Goal: Task Accomplishment & Management: Manage account settings

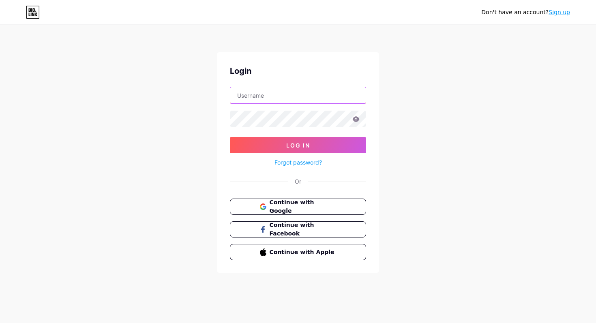
click at [326, 92] on input "text" at bounding box center [297, 95] width 135 height 16
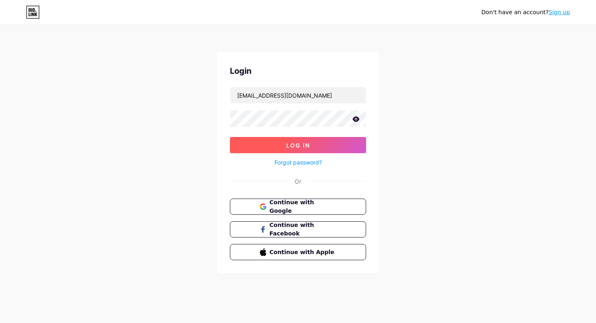
click at [300, 147] on span "Log In" at bounding box center [298, 145] width 24 height 7
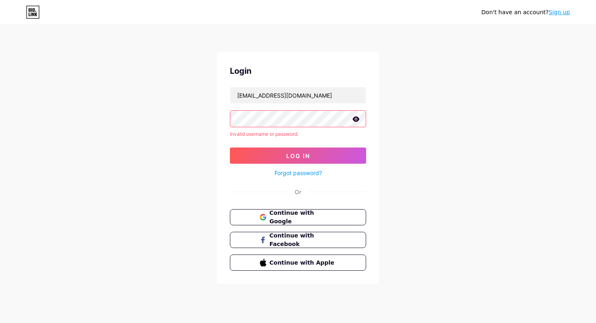
click at [355, 120] on icon at bounding box center [355, 119] width 7 height 6
click at [330, 93] on input "kennethgrantbennett@yahoo.com" at bounding box center [297, 95] width 135 height 16
drag, startPoint x: 330, startPoint y: 93, endPoint x: 225, endPoint y: 97, distance: 104.7
click at [225, 97] on div "Login kennethgrantbennett@yahoo.com Invalid username or password. Log In Forgot…" at bounding box center [298, 168] width 162 height 232
type input "kennethbennett"
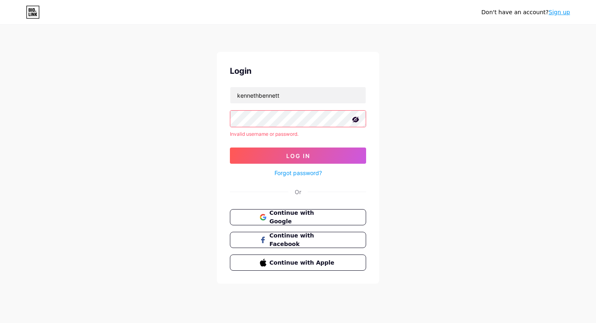
click at [230, 148] on button "Log In" at bounding box center [298, 156] width 136 height 16
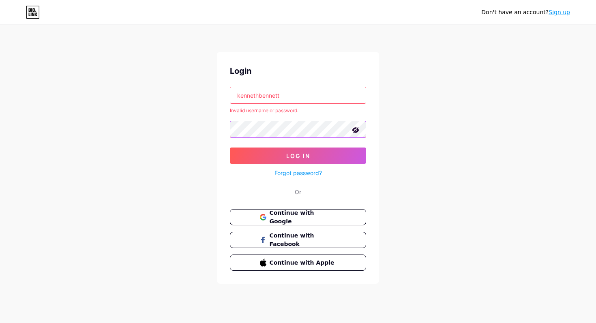
click at [230, 148] on button "Log In" at bounding box center [298, 156] width 136 height 16
